Goal: Find specific page/section: Find specific page/section

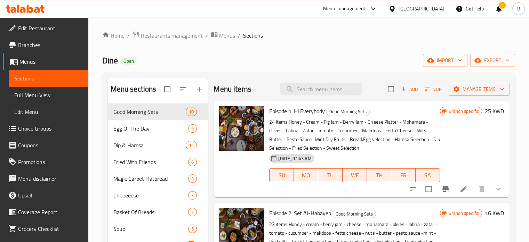
click at [224, 32] on span "Menus" at bounding box center [227, 35] width 16 height 8
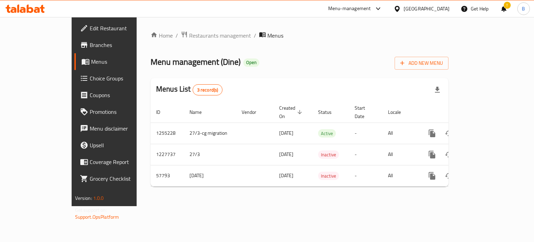
click at [174, 30] on div "Home / Restaurants management / Menus Menu management ( Dine ) Open Add New Men…" at bounding box center [300, 111] width 326 height 189
click at [189, 35] on span "Restaurants management" at bounding box center [220, 35] width 62 height 8
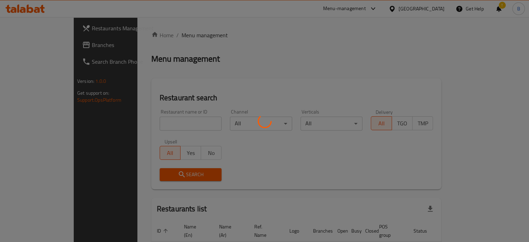
click at [136, 123] on div at bounding box center [264, 121] width 529 height 242
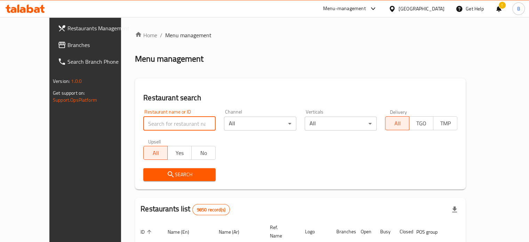
click at [143, 123] on input "search" at bounding box center [179, 123] width 72 height 14
type input "fatayerna"
click button "Search" at bounding box center [179, 174] width 72 height 13
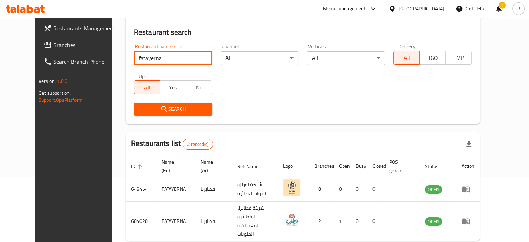
scroll to position [87, 0]
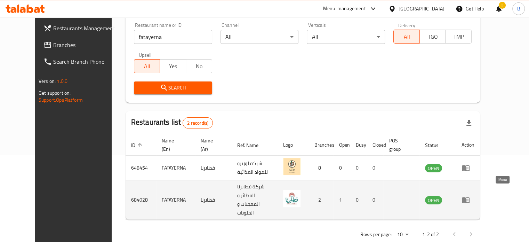
click at [469, 197] on icon "enhanced table" at bounding box center [466, 200] width 8 height 6
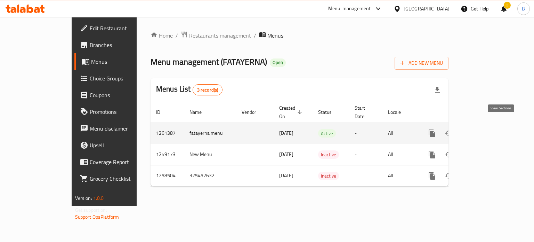
click at [486, 129] on icon "enhanced table" at bounding box center [482, 133] width 8 height 8
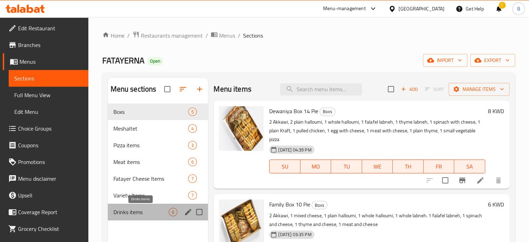
click at [124, 214] on span "Drinks items" at bounding box center [141, 212] width 56 height 8
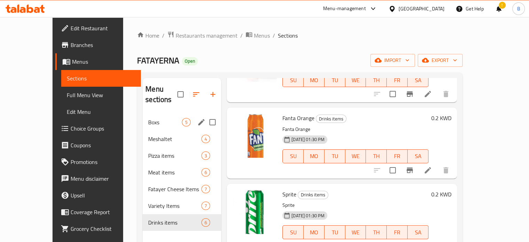
click at [148, 118] on span "Boxs" at bounding box center [165, 122] width 34 height 8
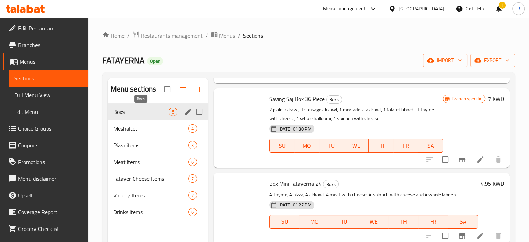
scroll to position [190, 0]
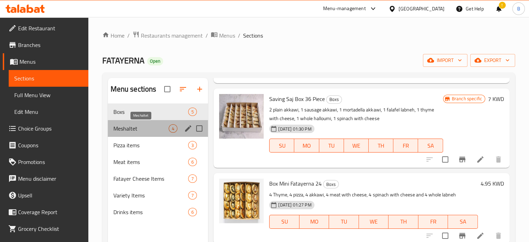
click at [125, 124] on span "Meshaltet" at bounding box center [141, 128] width 56 height 8
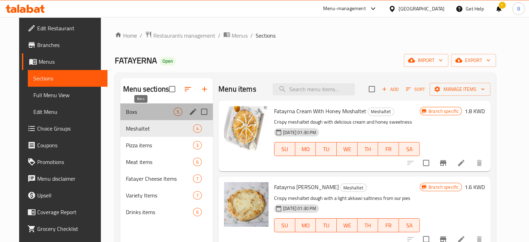
click at [150, 112] on span "Boxs" at bounding box center [150, 111] width 48 height 8
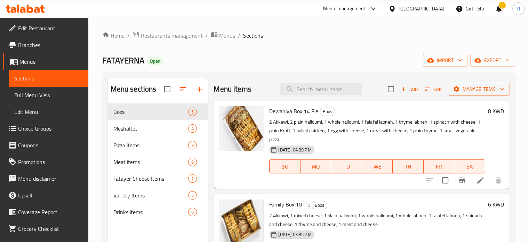
click at [156, 35] on span "Restaurants management" at bounding box center [172, 35] width 62 height 8
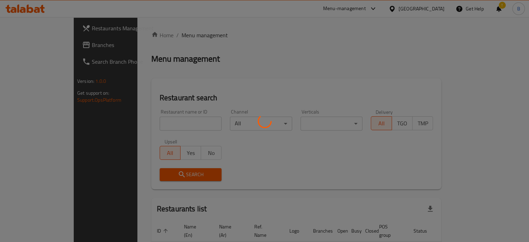
click at [160, 118] on div at bounding box center [264, 121] width 529 height 242
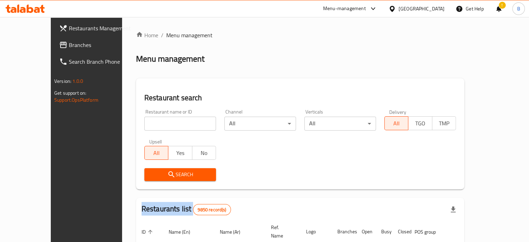
drag, startPoint x: 160, startPoint y: 118, endPoint x: 159, endPoint y: 110, distance: 8.4
click at [160, 116] on div "Home / Menu management Menu management Restaurant search Restaurant name or ID …" at bounding box center [300, 232] width 328 height 403
click at [159, 109] on div "Restaurant name or ID Restaurant name or ID" at bounding box center [180, 119] width 72 height 21
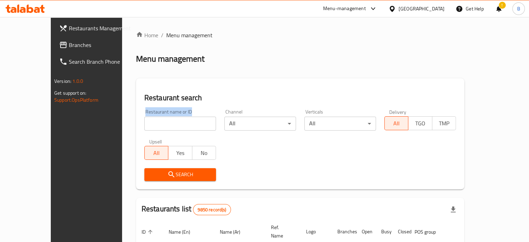
click at [159, 109] on div "Restaurant name or ID Restaurant name or ID" at bounding box center [180, 119] width 72 height 21
click at [144, 121] on input "search" at bounding box center [180, 123] width 72 height 14
type input "cups"
click button "Search" at bounding box center [180, 174] width 72 height 13
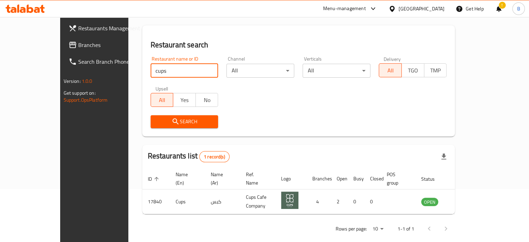
scroll to position [54, 0]
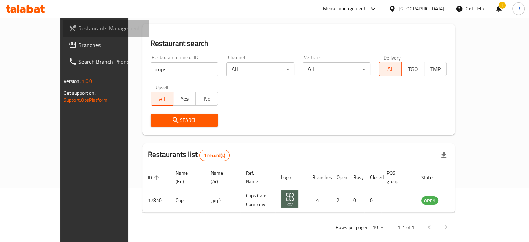
click at [78, 32] on span "Restaurants Management" at bounding box center [110, 28] width 65 height 8
